Goal: Information Seeking & Learning: Learn about a topic

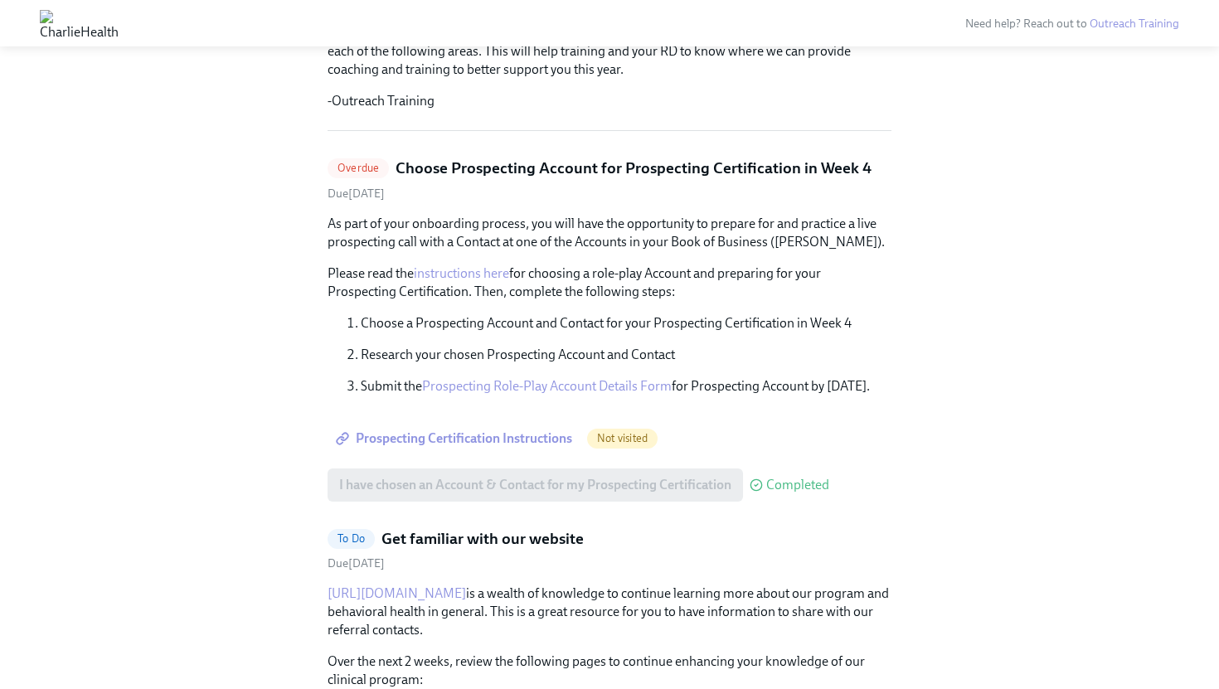
scroll to position [517, 0]
click at [537, 434] on span "Prospecting Certification Instructions" at bounding box center [455, 437] width 233 height 17
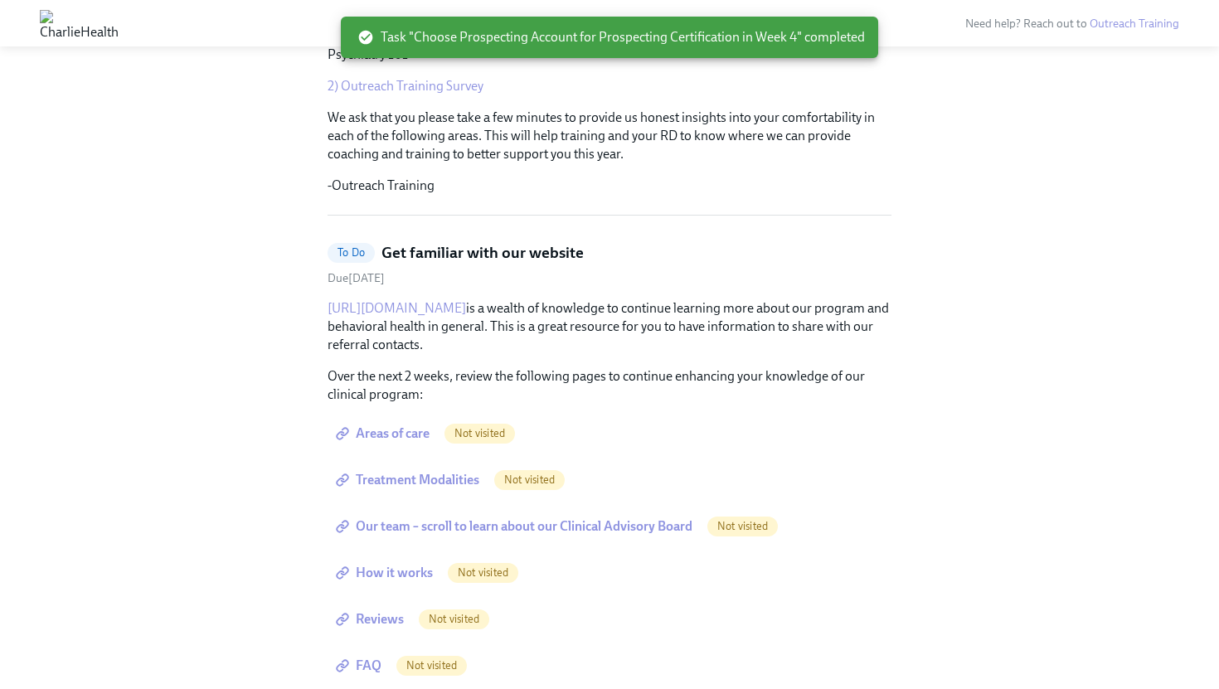
scroll to position [376, 0]
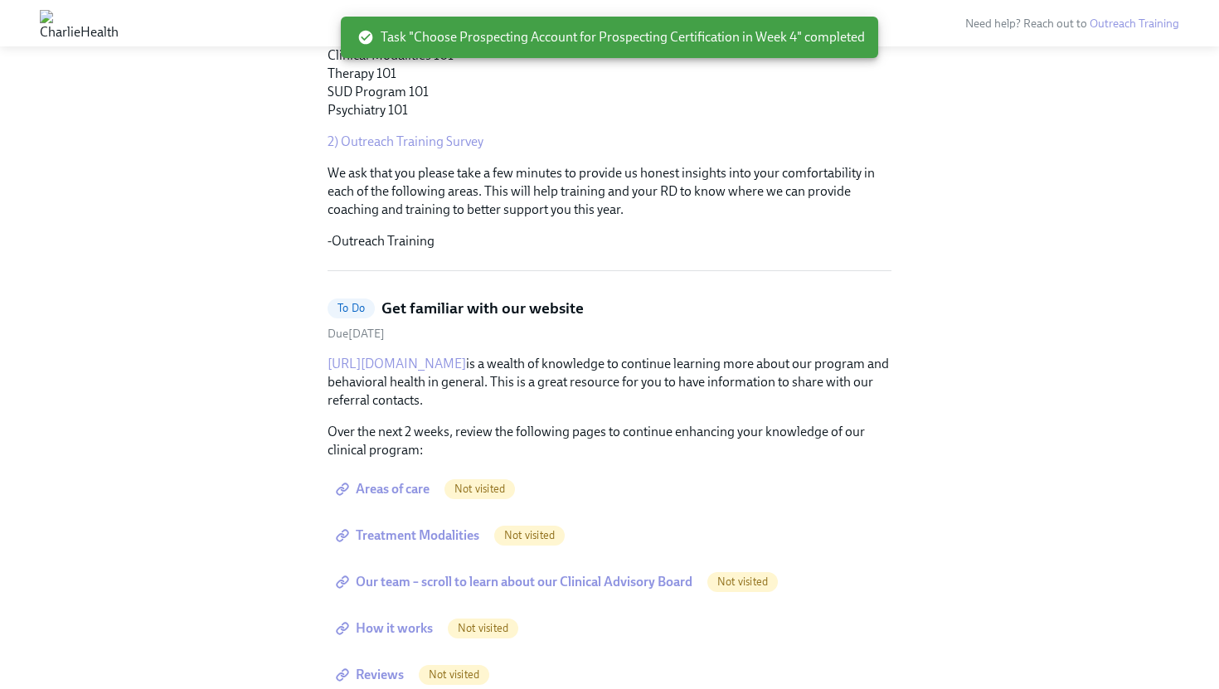
click at [456, 364] on link "https://www.charliehealth.com" at bounding box center [396, 364] width 138 height 16
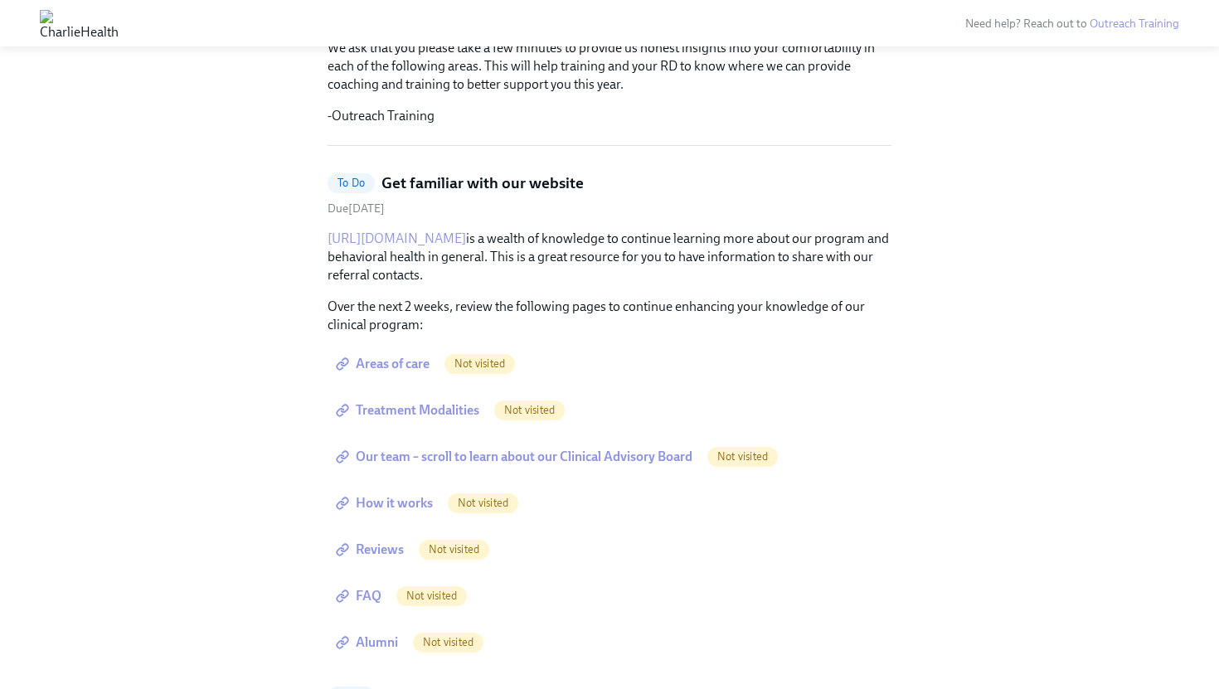
scroll to position [523, 0]
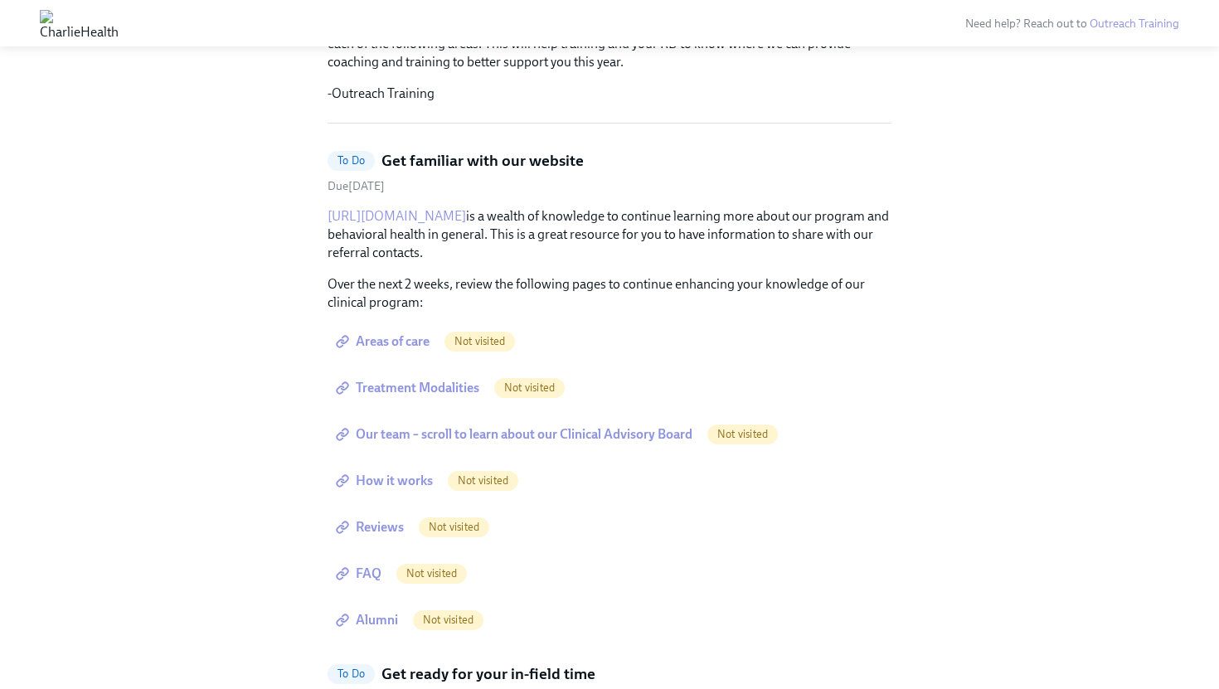
click at [405, 338] on span "Areas of care" at bounding box center [384, 341] width 90 height 17
click at [449, 378] on link "Treatment Modalities" at bounding box center [408, 387] width 163 height 33
click at [452, 429] on span "Our team – scroll to learn about our Clinical Advisory Board" at bounding box center [515, 434] width 353 height 17
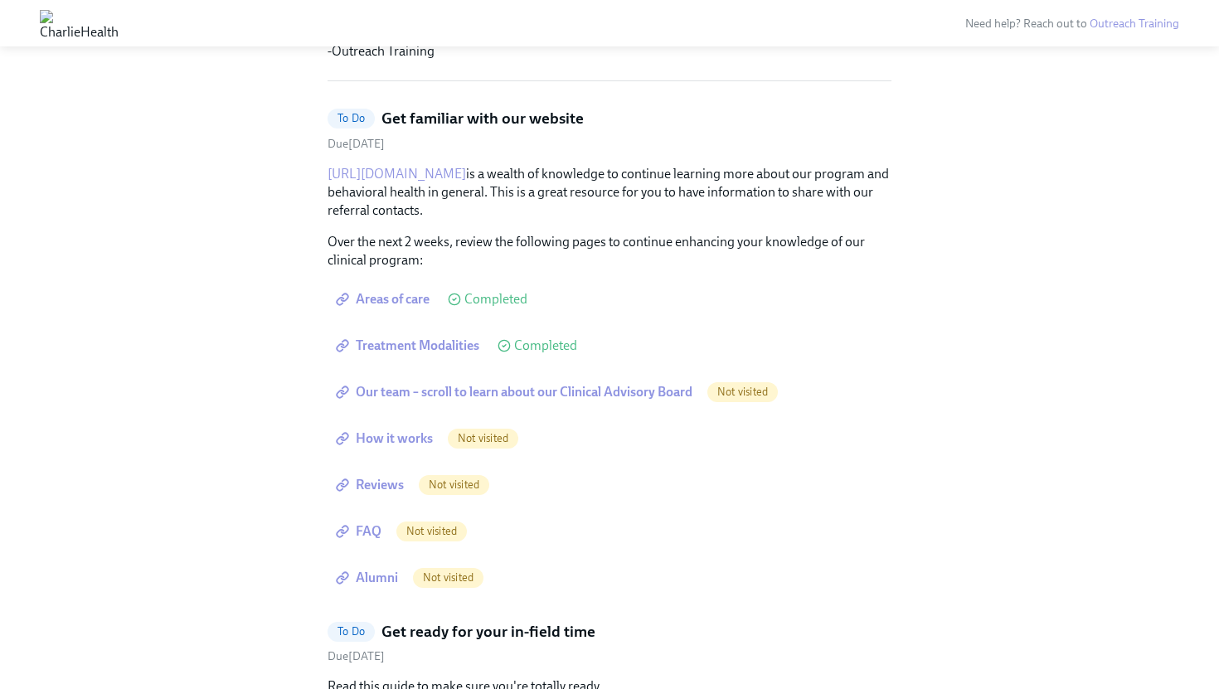
scroll to position [579, 0]
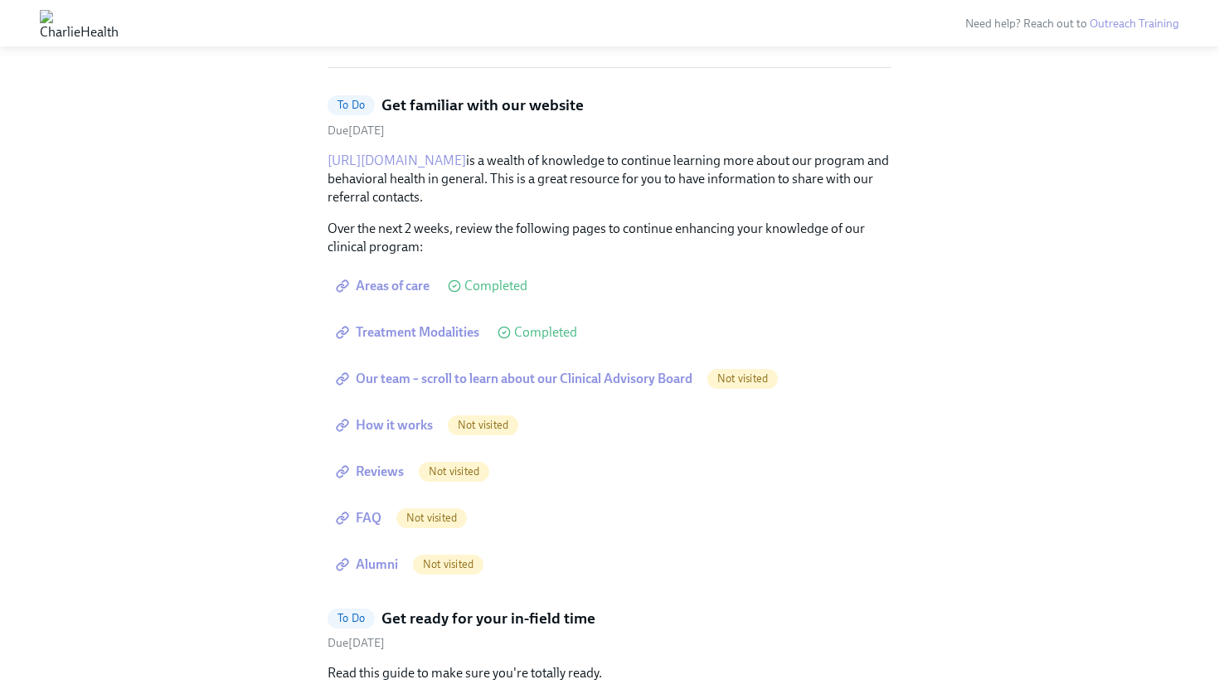
click at [393, 431] on span "How it works" at bounding box center [386, 425] width 94 height 17
click at [393, 473] on span "Reviews" at bounding box center [371, 471] width 65 height 17
click at [376, 522] on span "FAQ" at bounding box center [360, 518] width 42 height 17
click at [389, 565] on span "Alumni" at bounding box center [368, 564] width 59 height 17
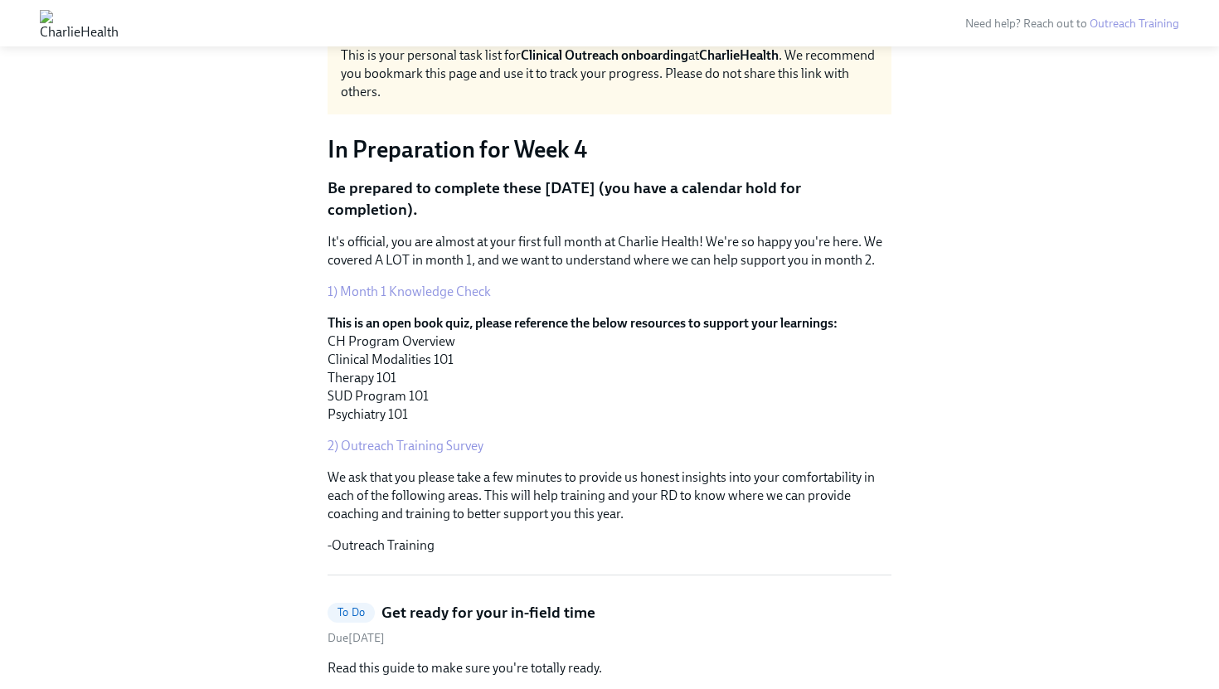
scroll to position [70, 0]
